Goal: Information Seeking & Learning: Check status

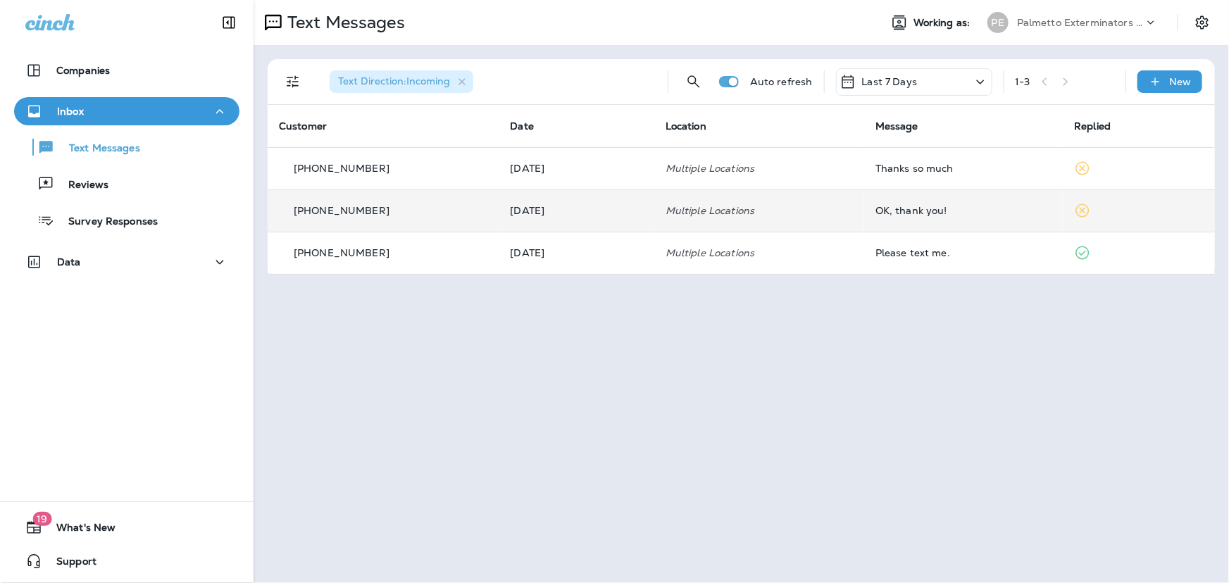
click at [598, 215] on p "[DATE]" at bounding box center [577, 210] width 132 height 11
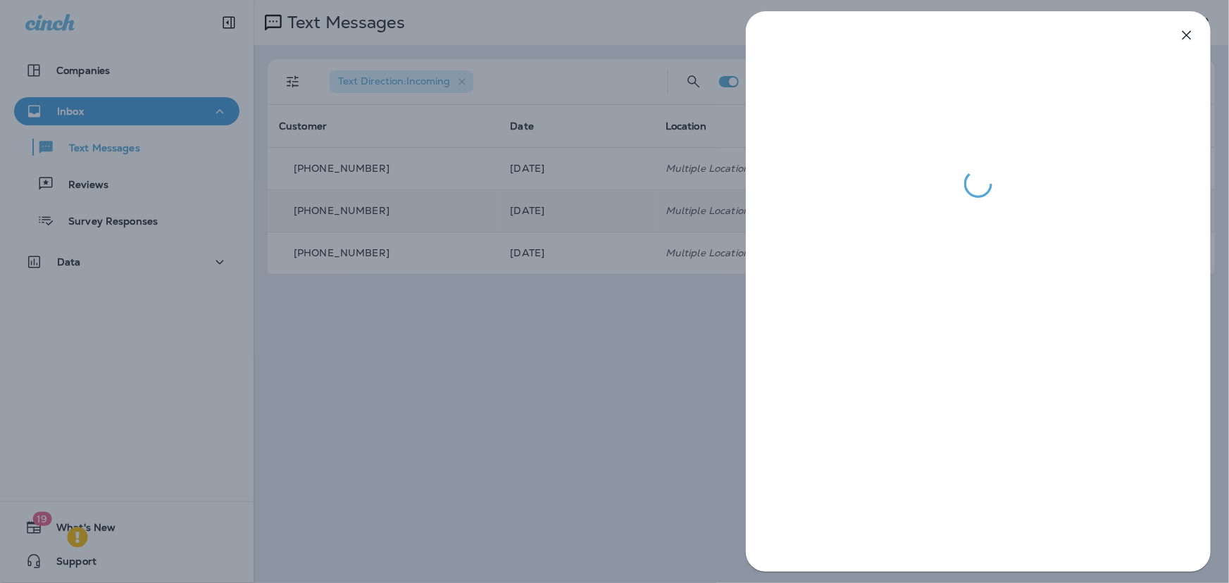
click at [1189, 34] on icon "button" at bounding box center [1186, 35] width 9 height 9
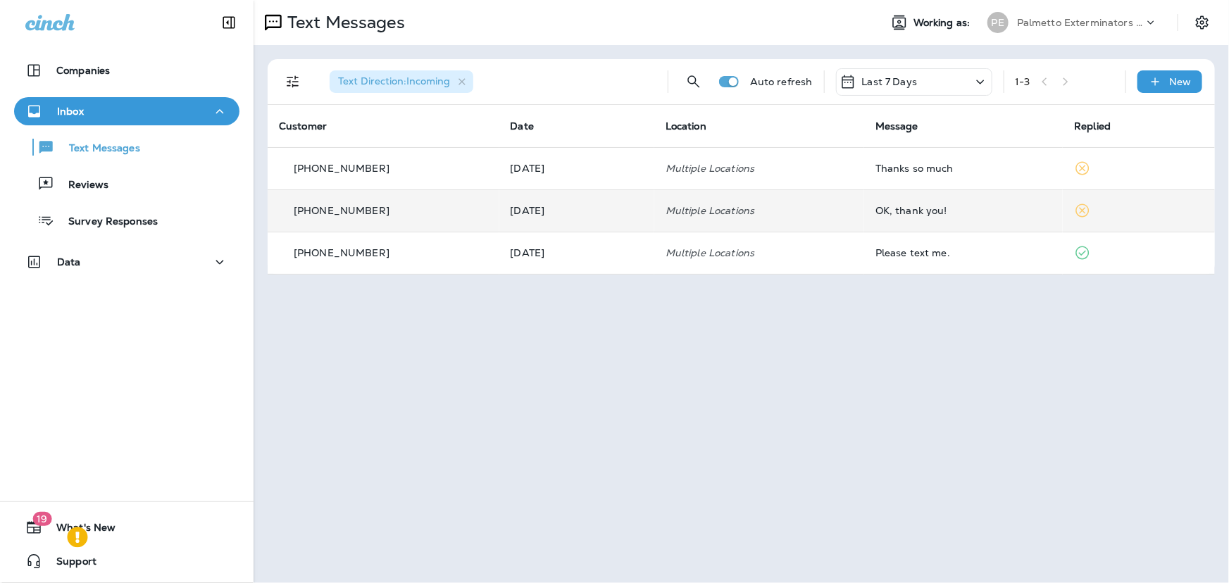
click at [791, 179] on td "Multiple Locations" at bounding box center [759, 168] width 210 height 42
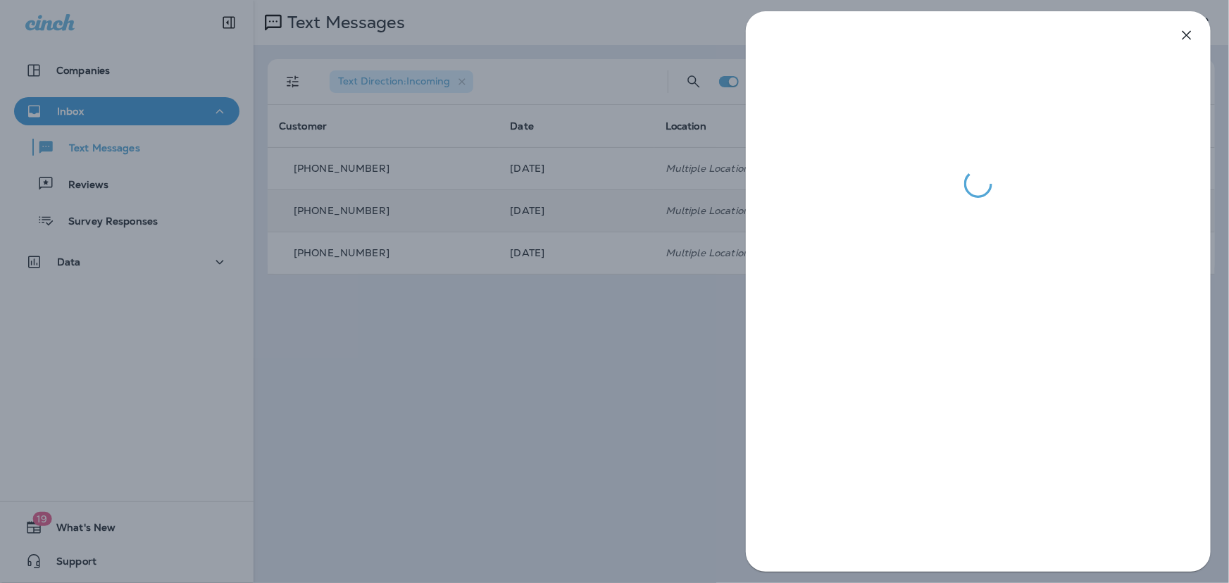
click at [1184, 29] on icon "button" at bounding box center [1186, 35] width 17 height 17
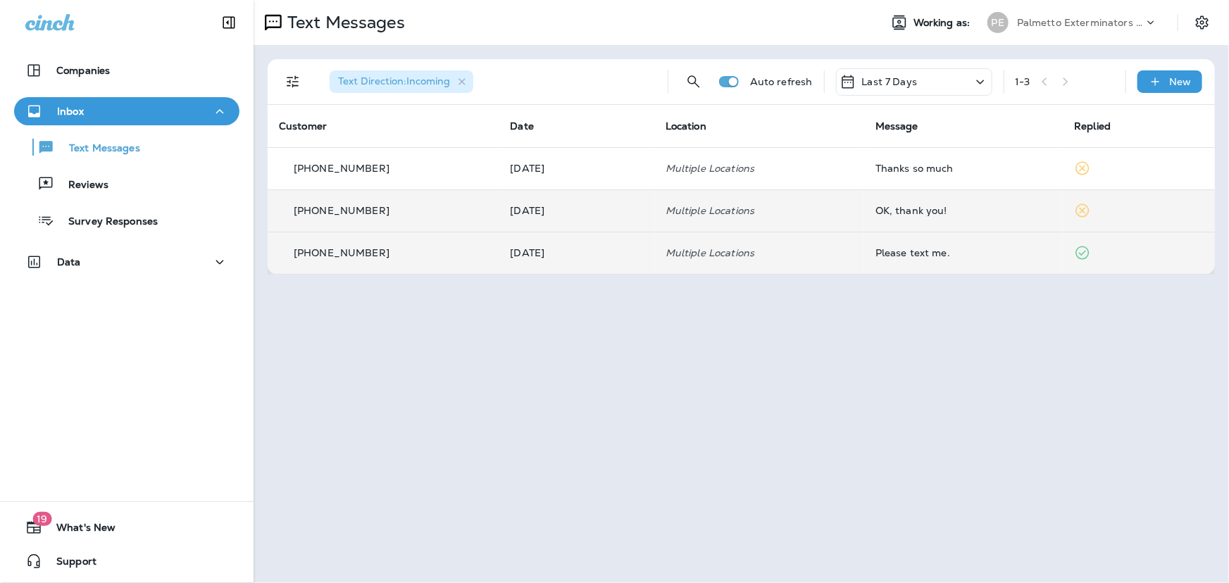
click at [877, 247] on td "Please text me." at bounding box center [963, 253] width 199 height 42
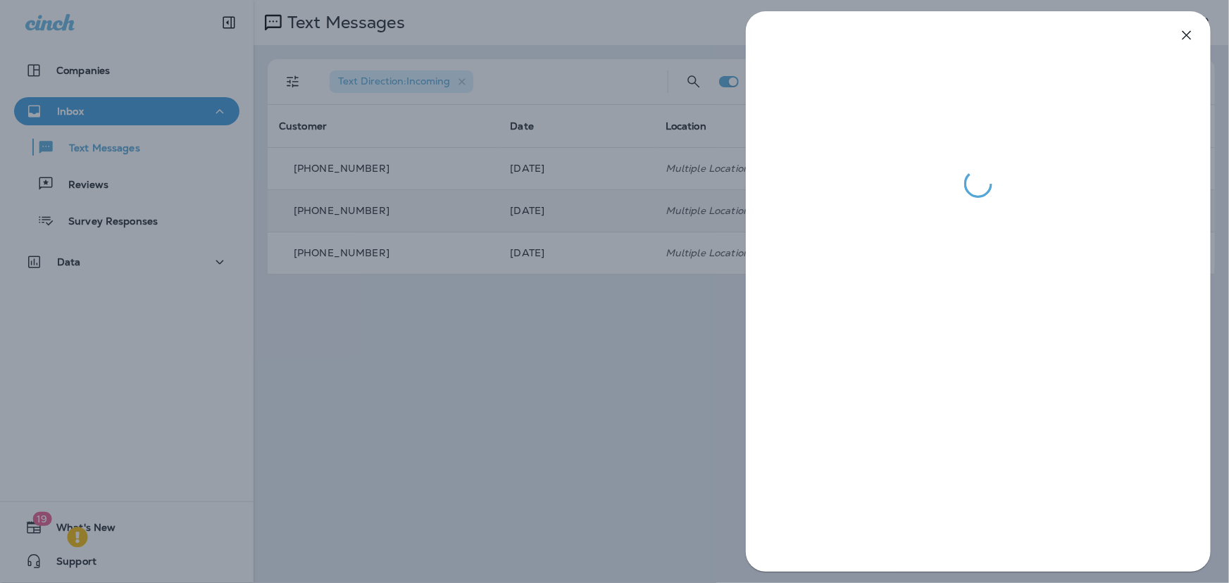
click at [1184, 35] on icon "button" at bounding box center [1186, 35] width 17 height 17
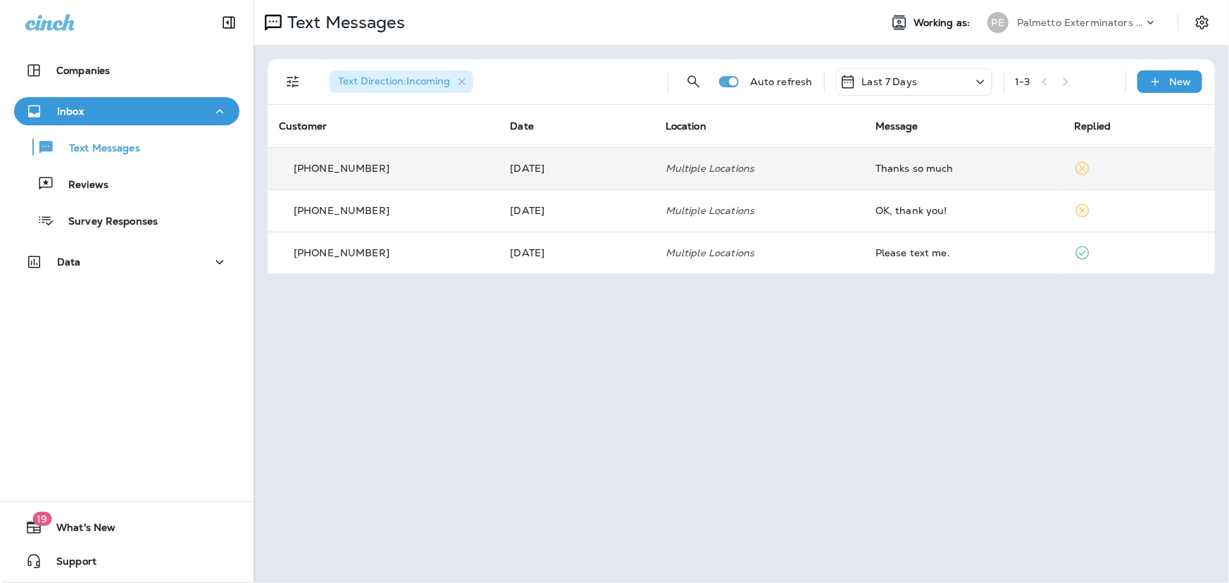
click at [963, 168] on div "Thanks so much" at bounding box center [963, 168] width 177 height 11
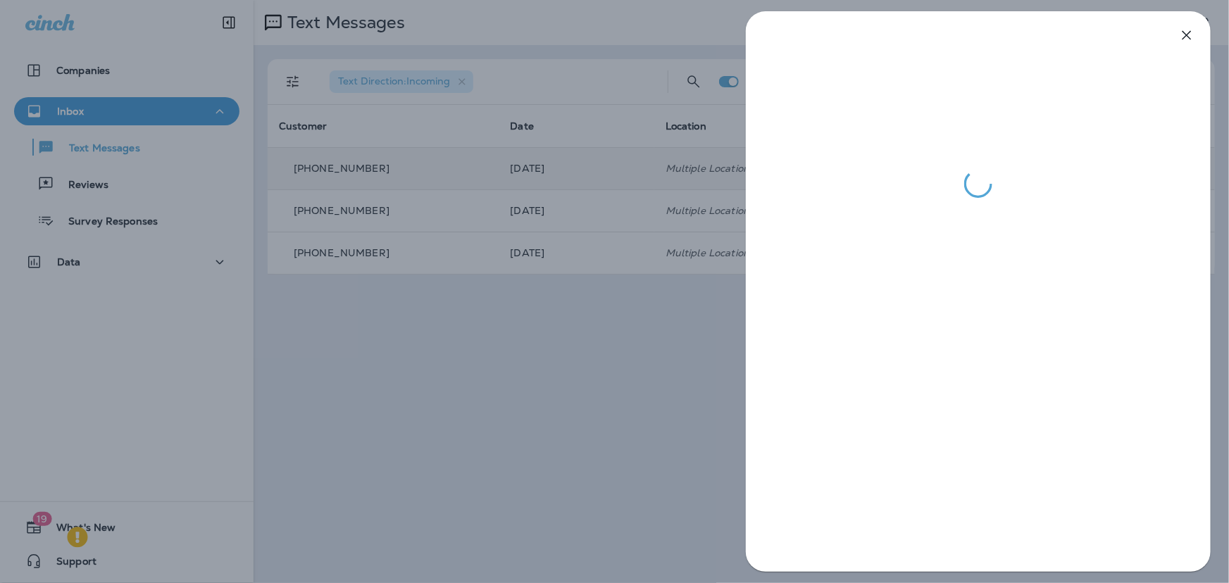
click at [1191, 35] on icon "button" at bounding box center [1186, 35] width 17 height 17
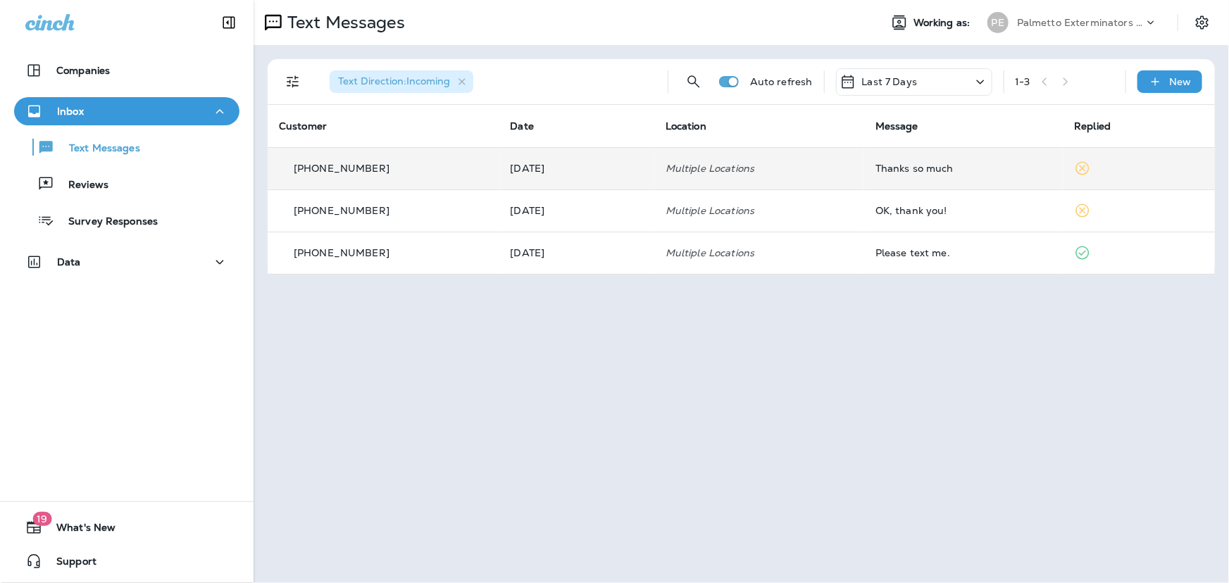
click at [919, 77] on div "Last 7 Days" at bounding box center [914, 81] width 156 height 27
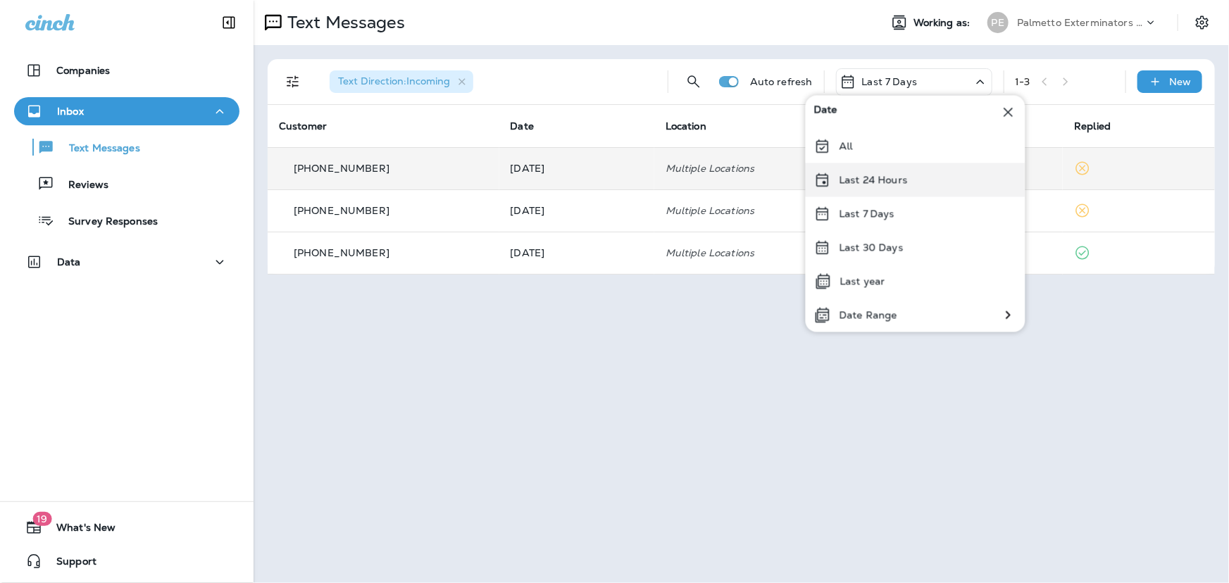
click at [891, 185] on div "Last 24 Hours" at bounding box center [916, 180] width 220 height 34
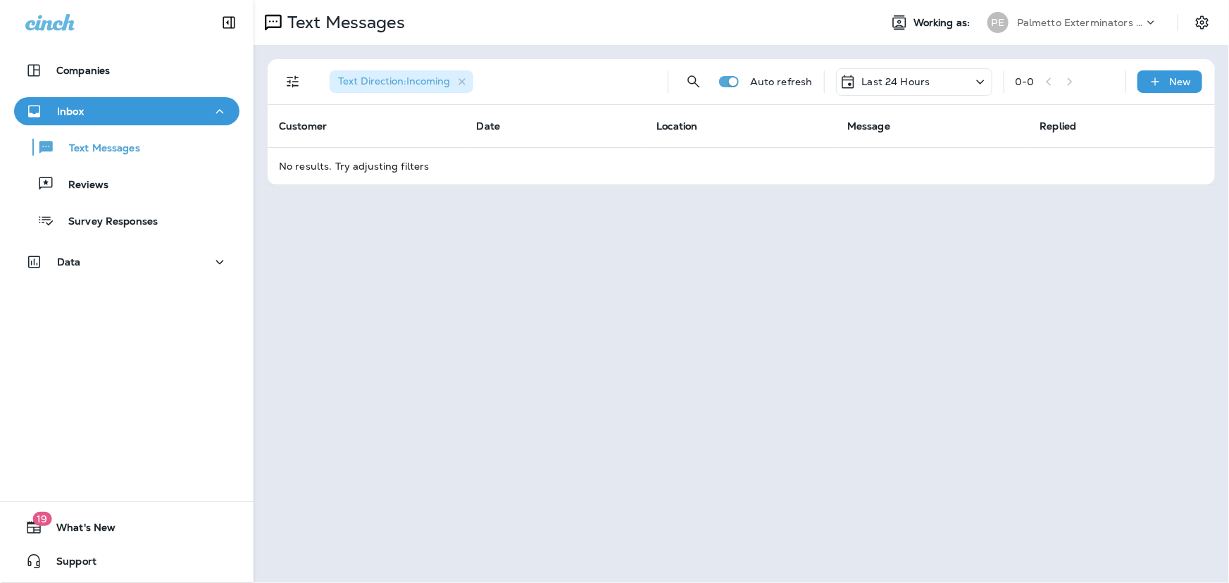
click at [916, 76] on p "Last 24 Hours" at bounding box center [896, 81] width 68 height 11
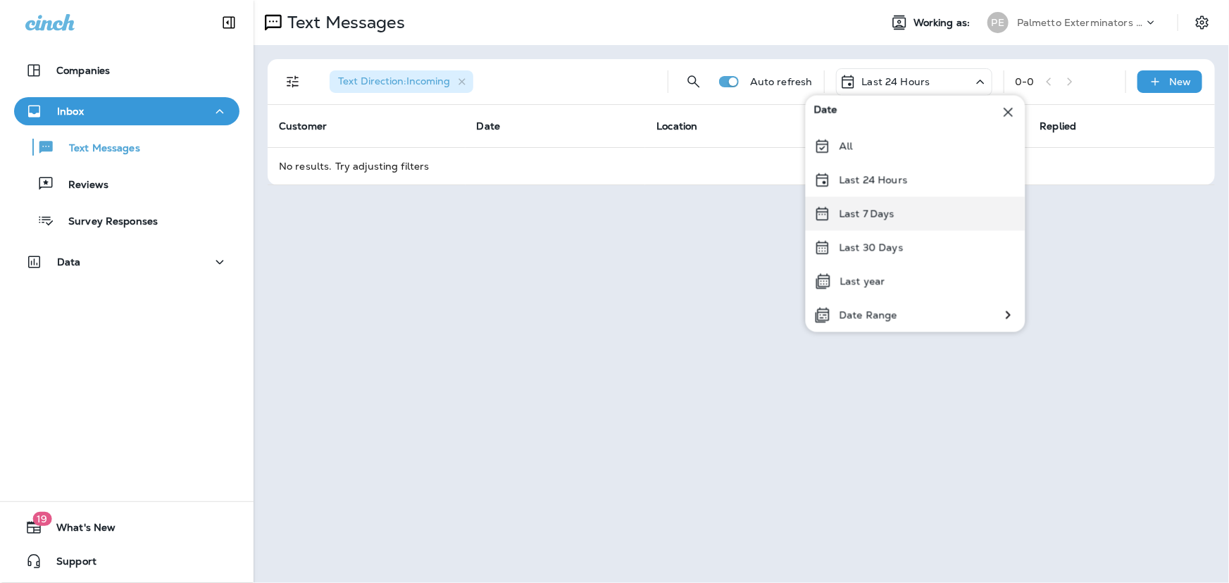
click at [891, 199] on div "Last 7 Days" at bounding box center [916, 213] width 220 height 34
